Goal: Information Seeking & Learning: Check status

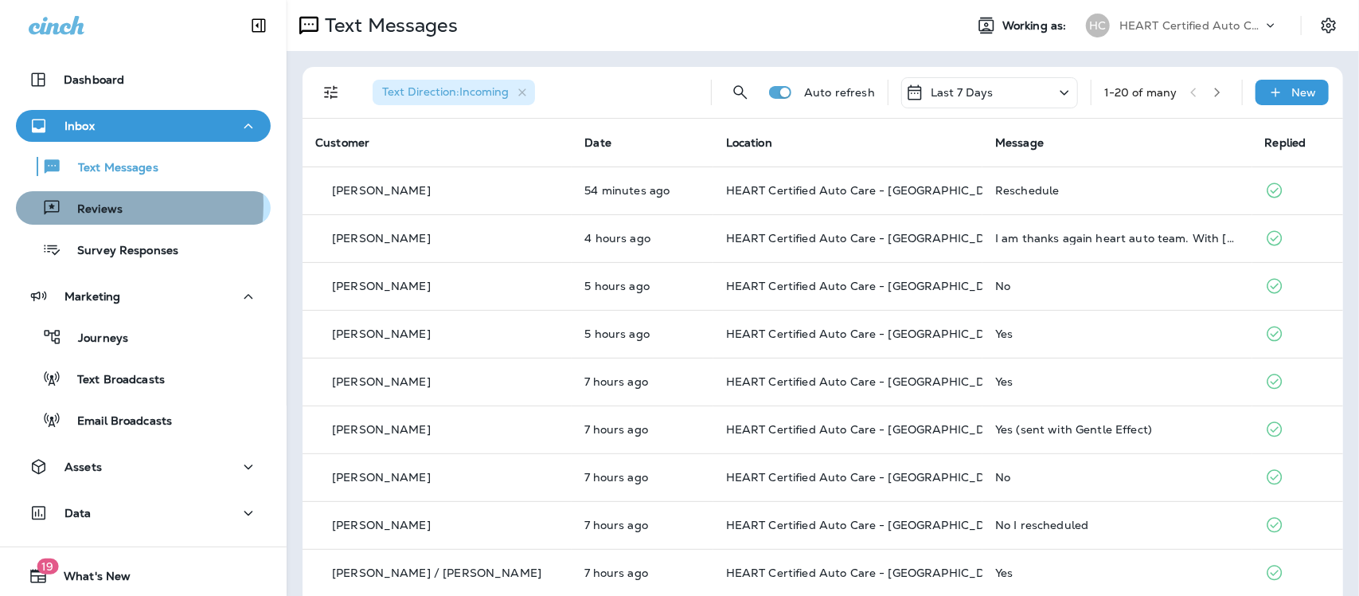
click at [94, 205] on p "Reviews" at bounding box center [91, 209] width 61 height 15
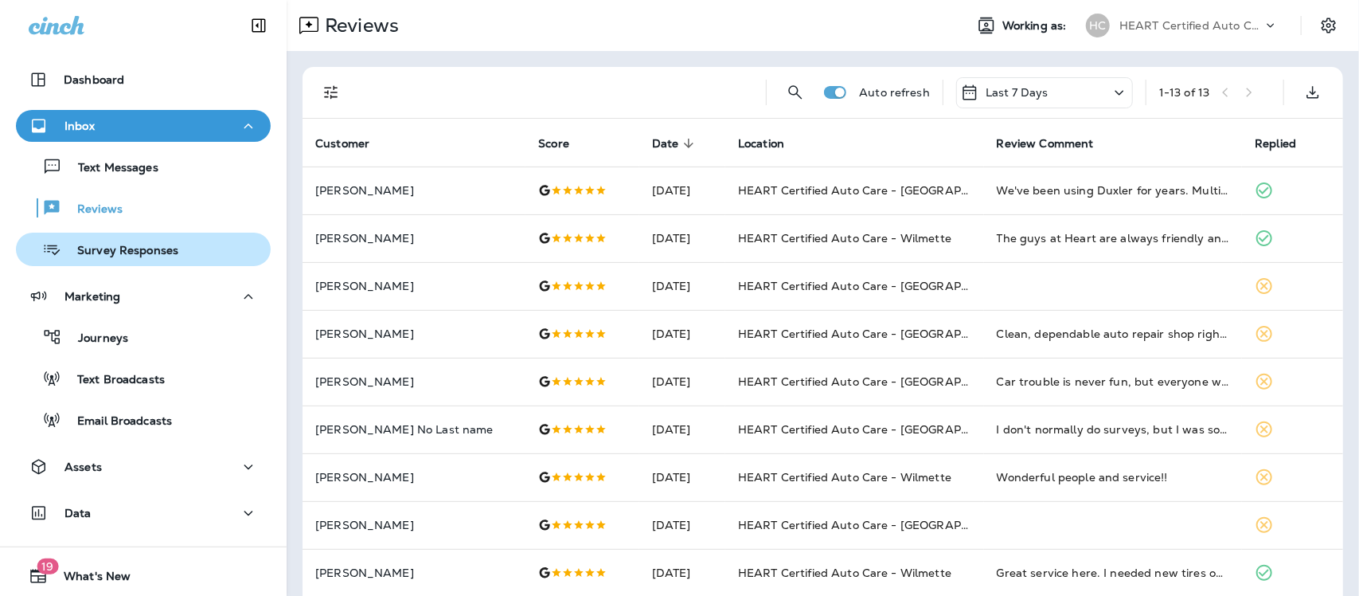
click at [129, 248] on p "Survey Responses" at bounding box center [119, 251] width 117 height 15
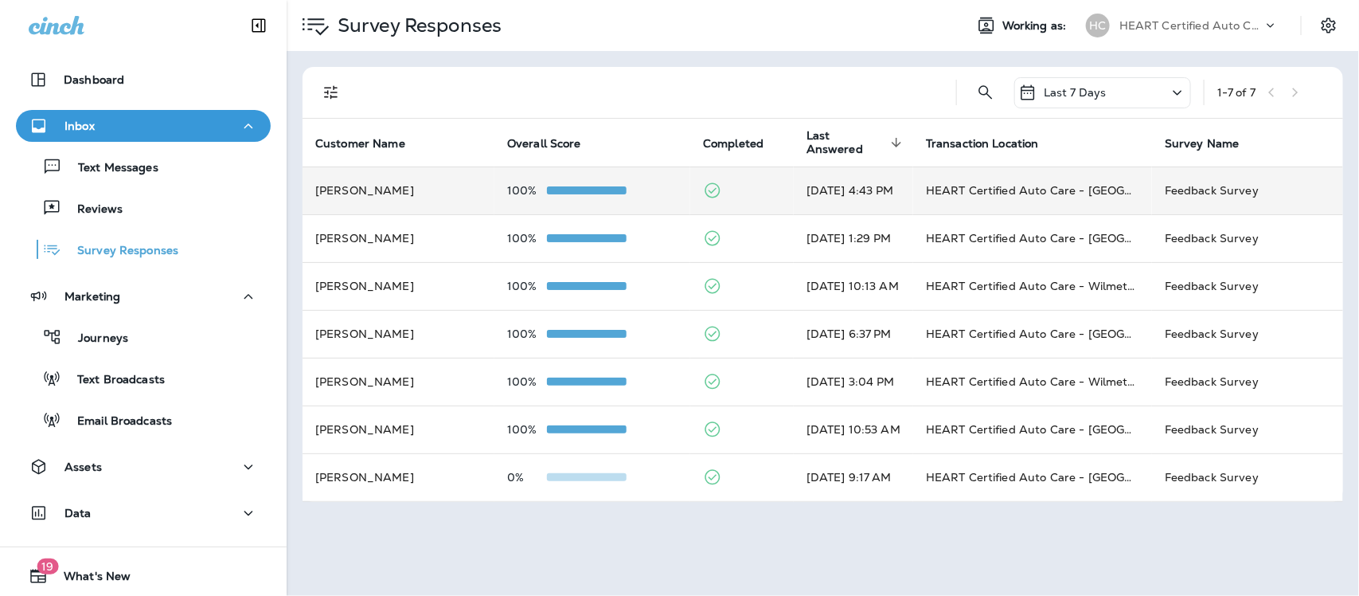
click at [813, 193] on td "[DATE] 4:43 PM" at bounding box center [853, 190] width 119 height 48
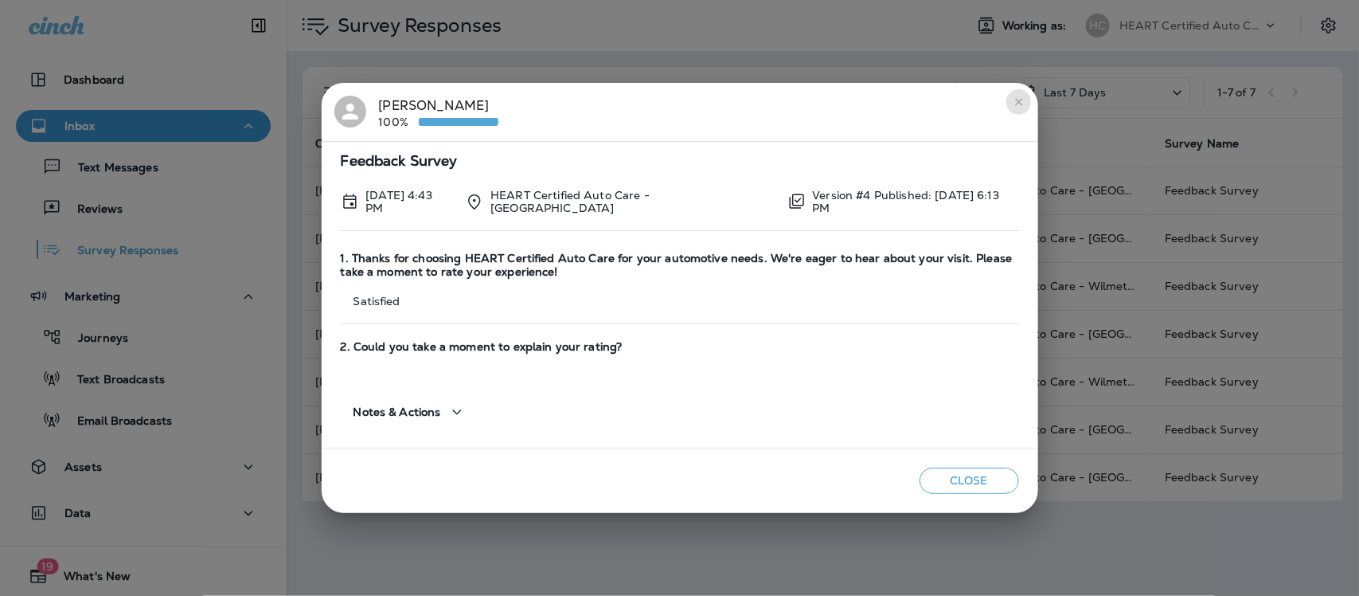
click at [1017, 104] on icon "close" at bounding box center [1019, 102] width 13 height 13
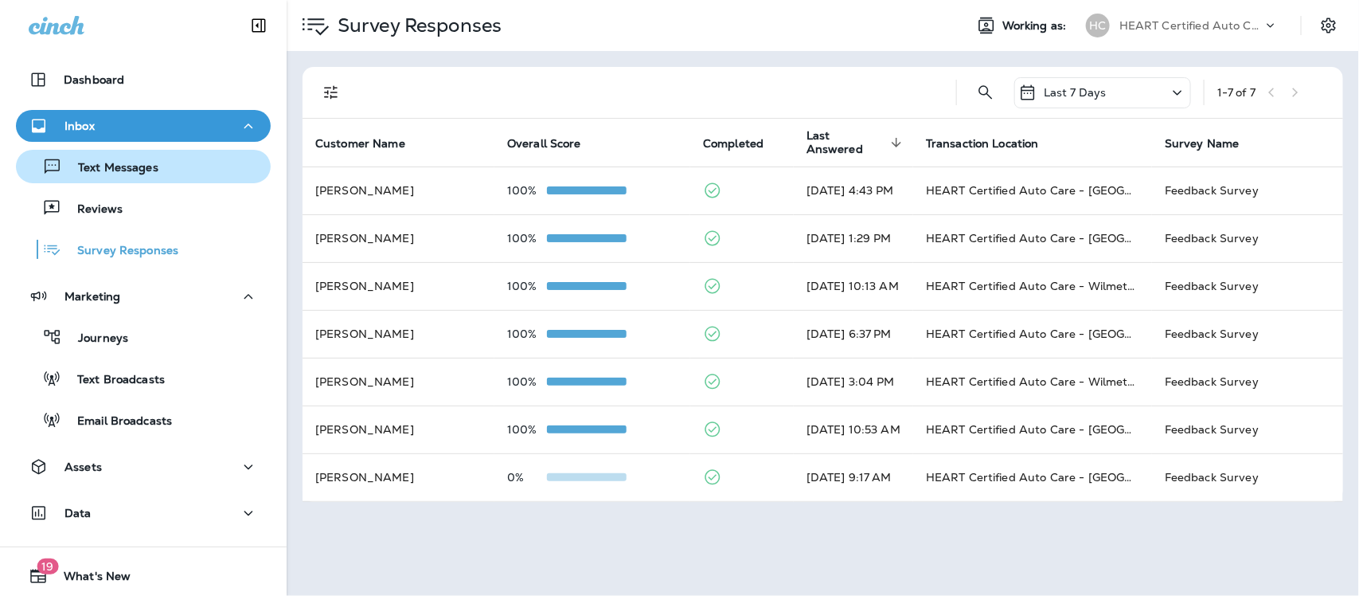
click at [114, 161] on p "Text Messages" at bounding box center [110, 168] width 96 height 15
